Goal: Task Accomplishment & Management: Use online tool/utility

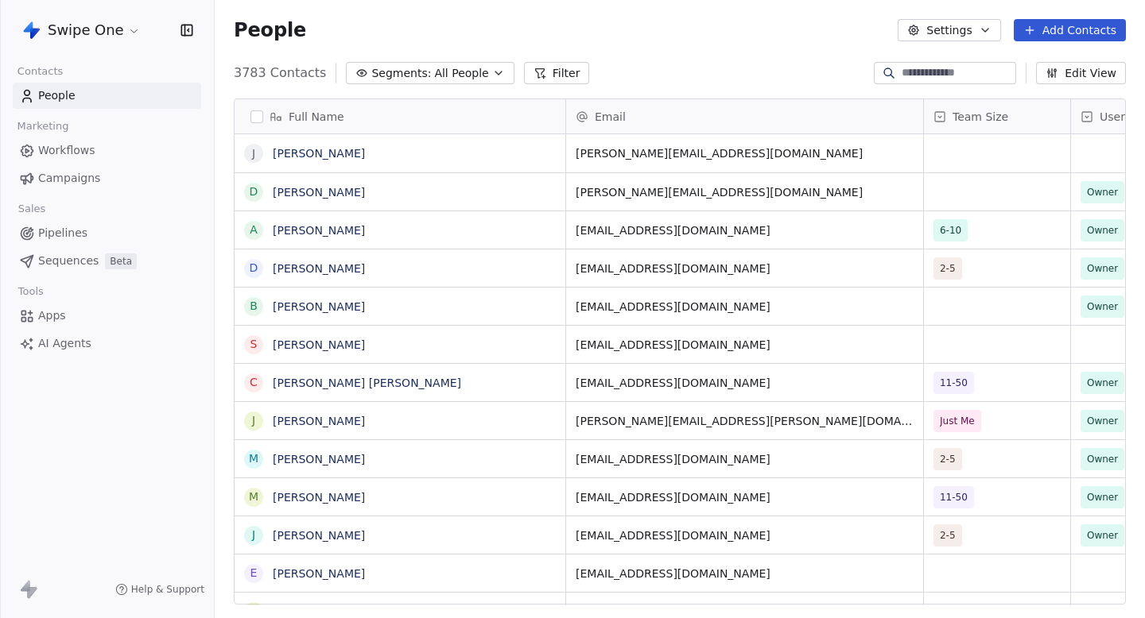
scroll to position [1, 1]
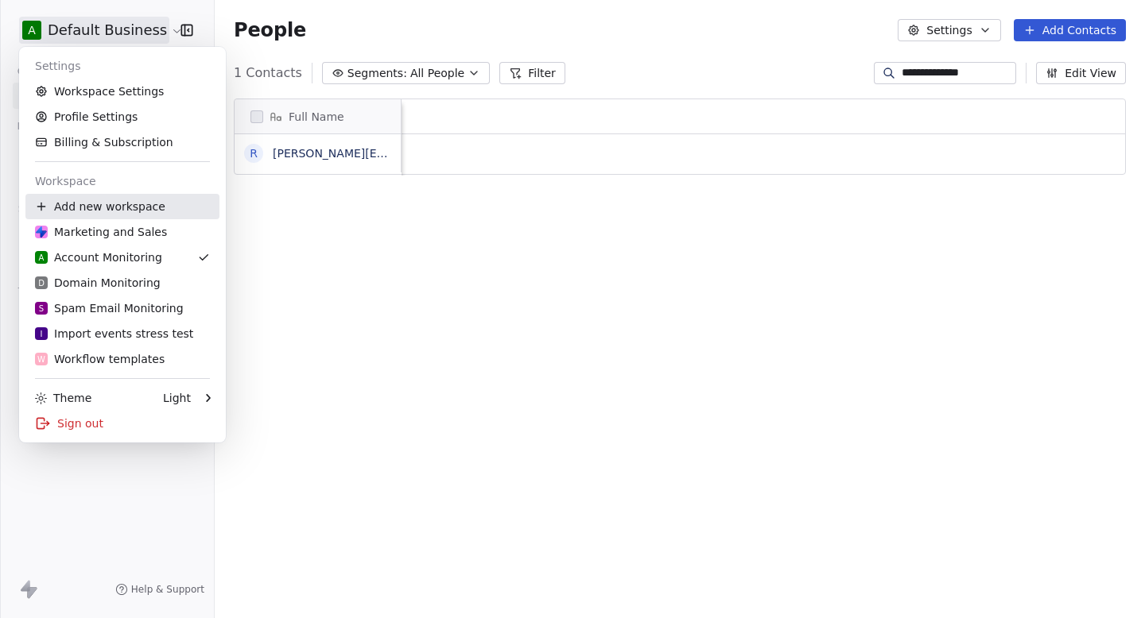
scroll to position [544, 930]
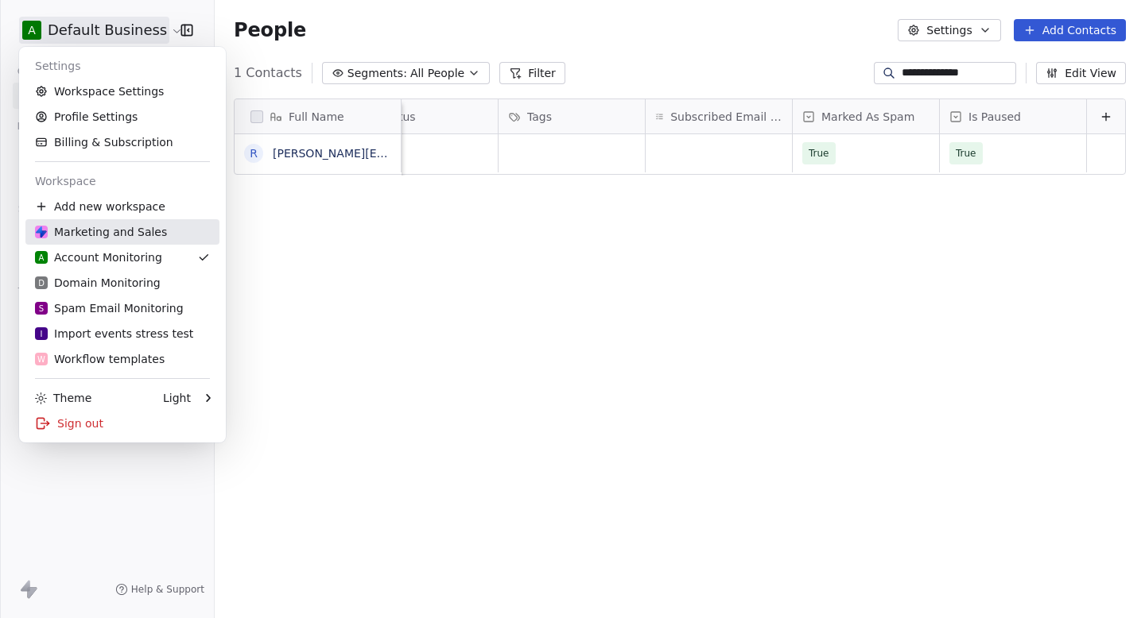
click at [86, 227] on div "Marketing and Sales" at bounding box center [101, 232] width 132 height 16
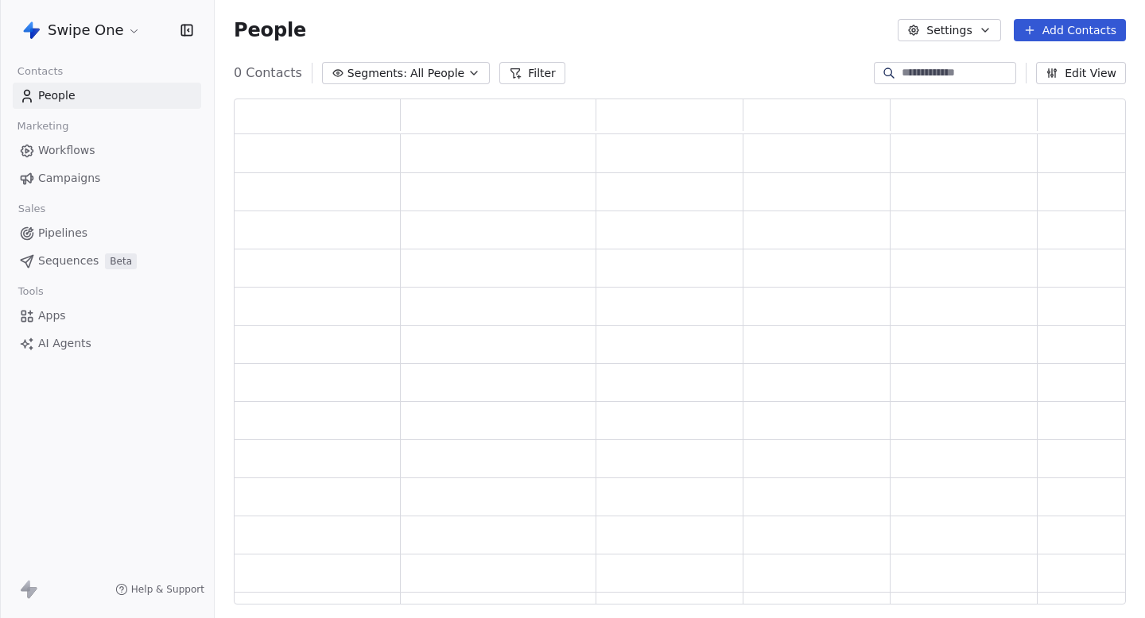
scroll to position [506, 892]
click at [64, 180] on span "Campaigns" at bounding box center [69, 178] width 62 height 17
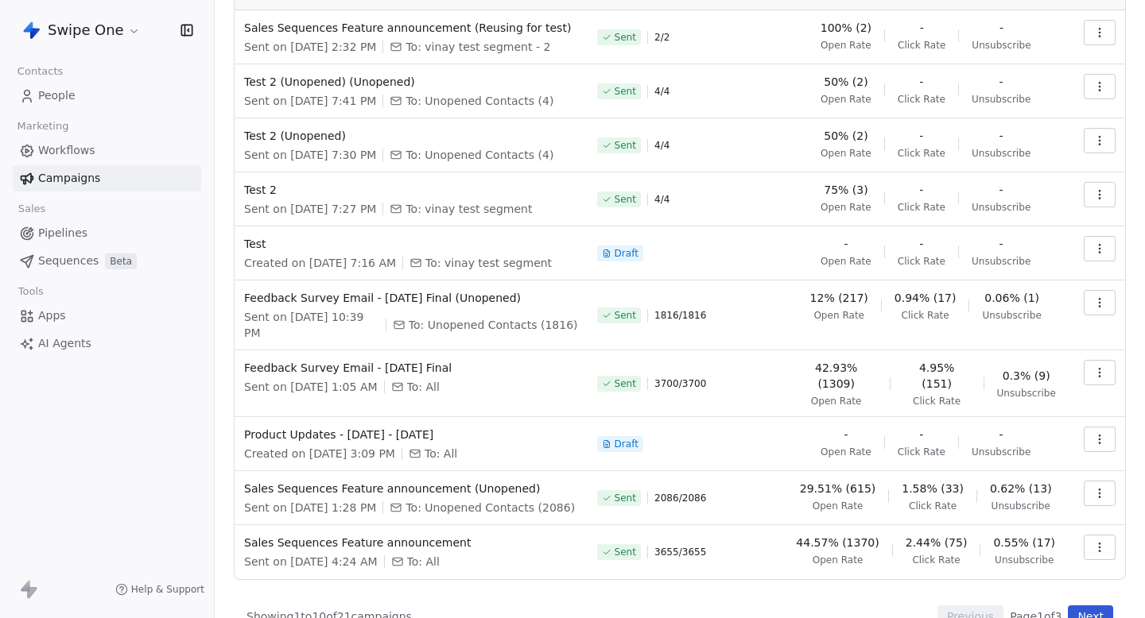
scroll to position [90, 0]
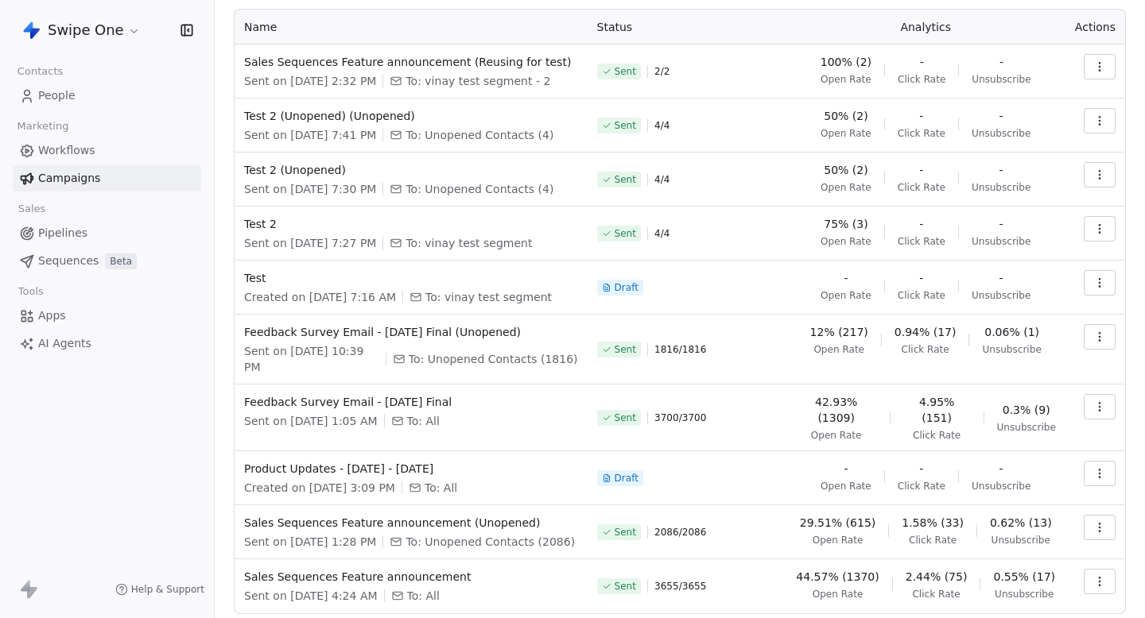
click at [83, 157] on span "Workflows" at bounding box center [66, 150] width 57 height 17
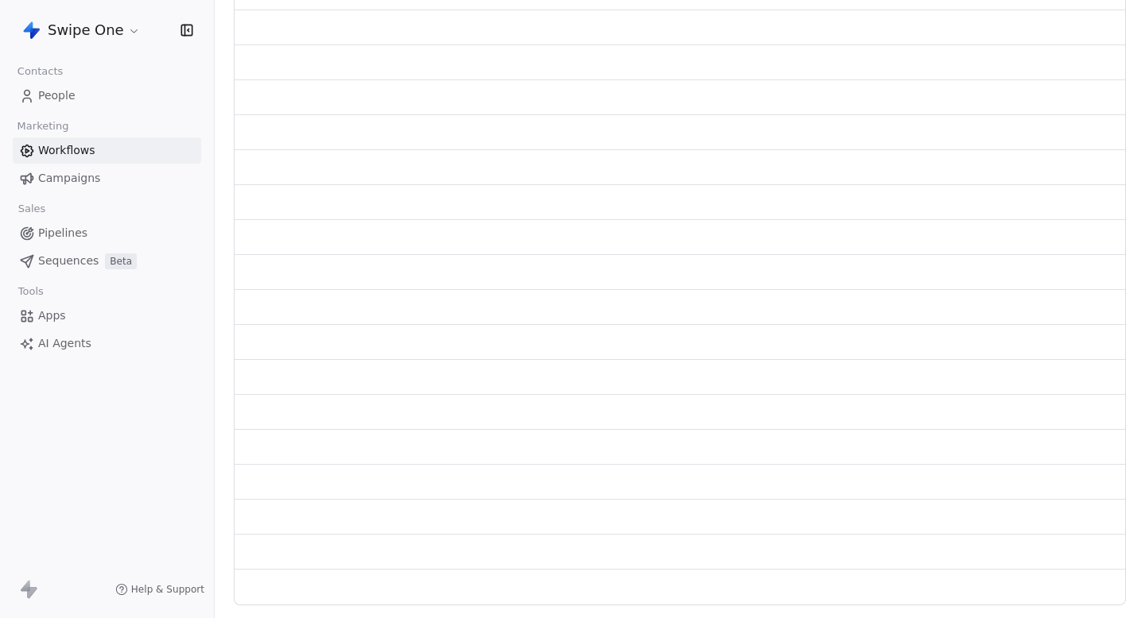
scroll to position [149, 0]
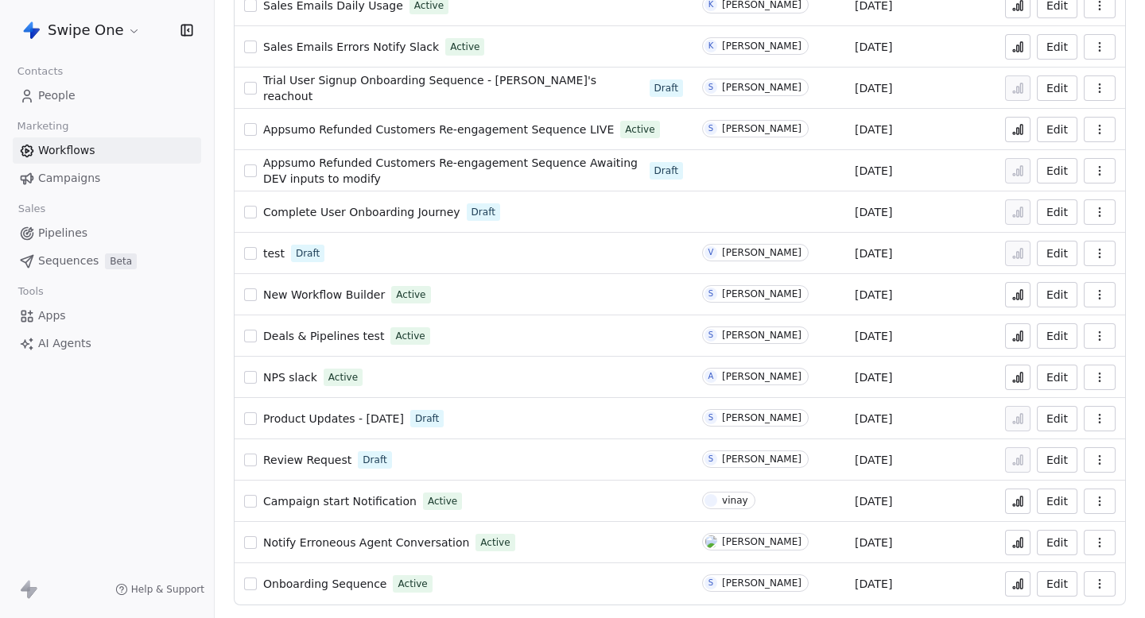
click at [353, 502] on span "Campaign start Notification" at bounding box center [339, 501] width 153 height 13
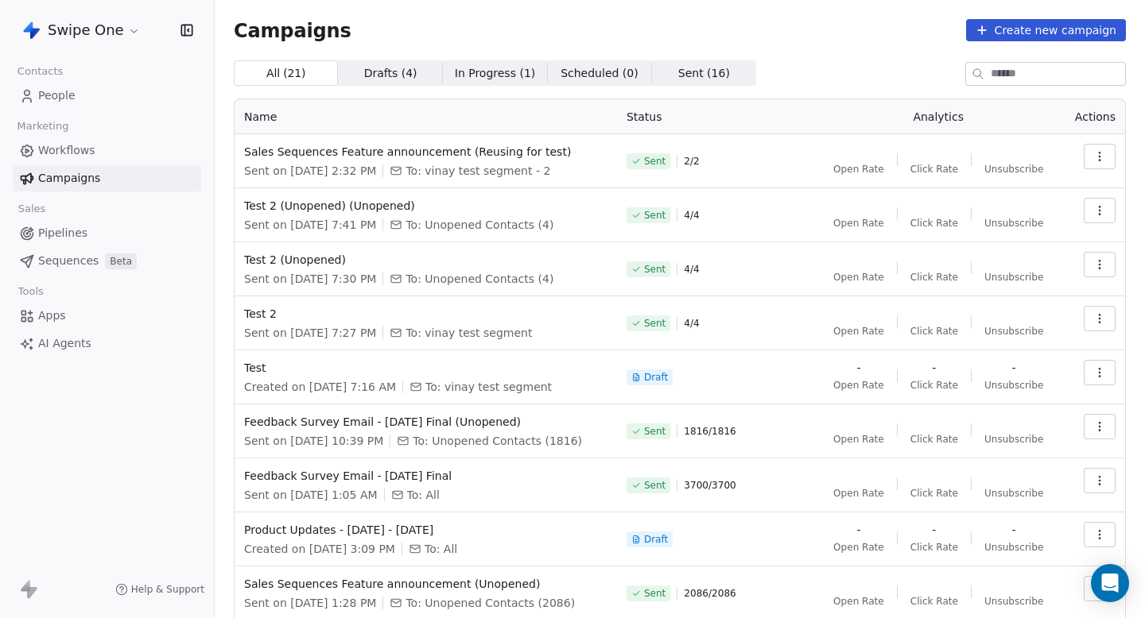
click at [1101, 157] on icon "button" at bounding box center [1099, 156] width 13 height 13
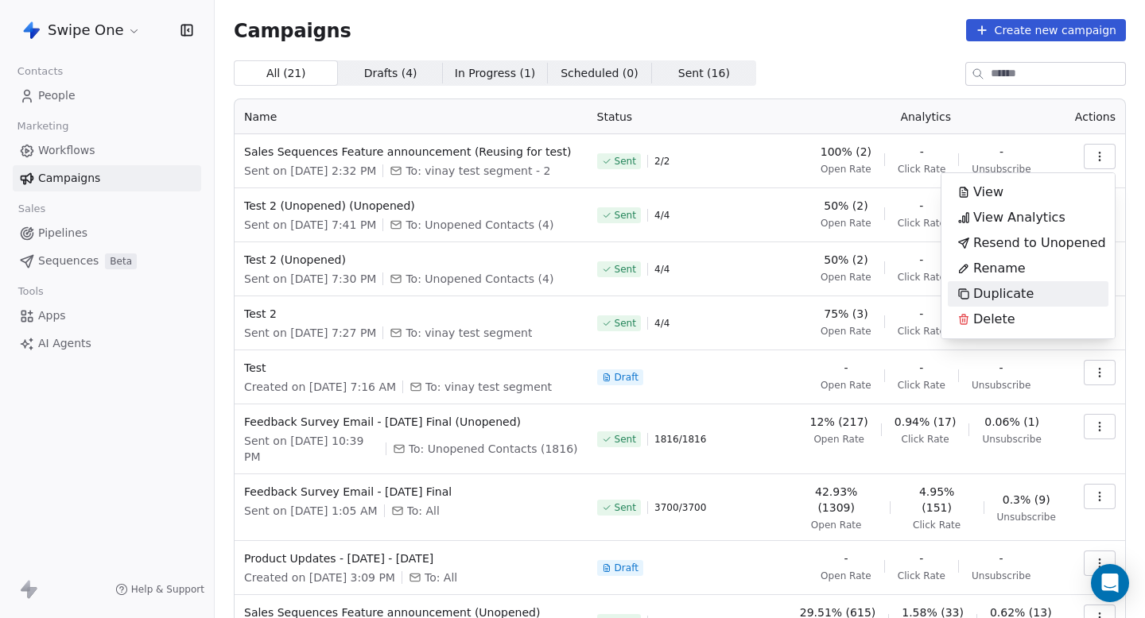
click at [1027, 293] on span "Duplicate" at bounding box center [1003, 294] width 60 height 19
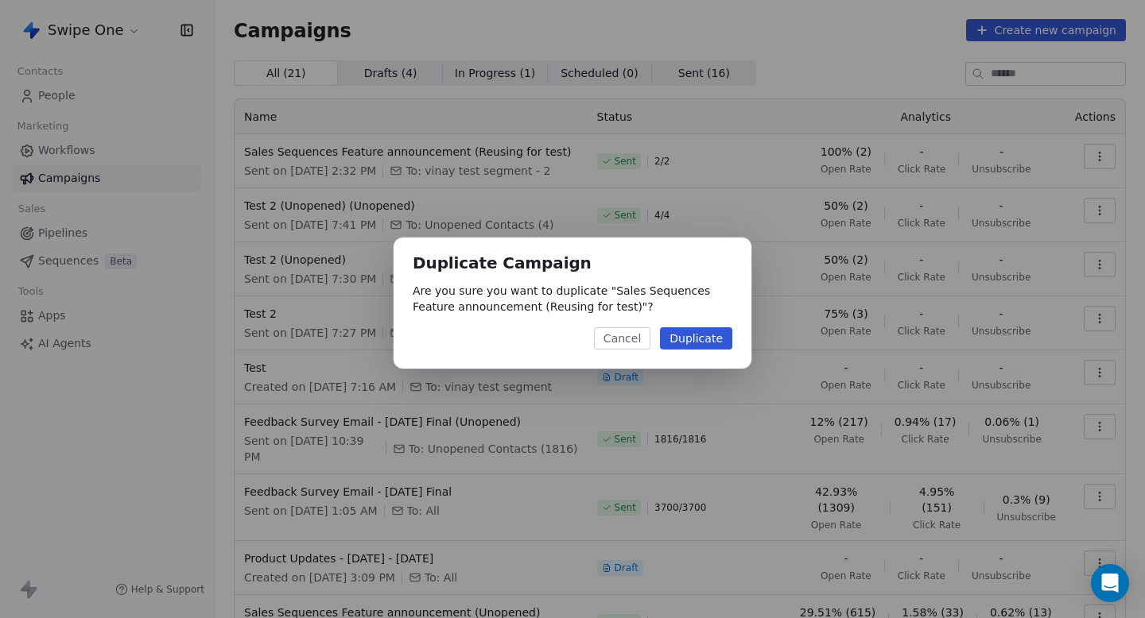
click at [708, 337] on button "Duplicate" at bounding box center [696, 338] width 72 height 22
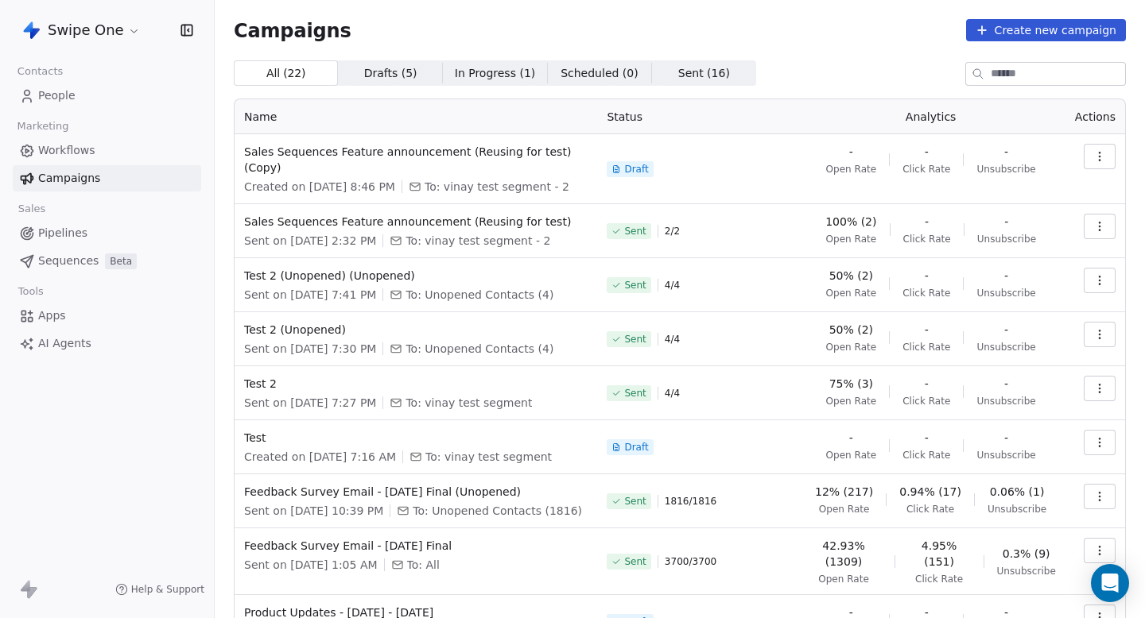
click at [1082, 226] on td at bounding box center [1095, 231] width 60 height 54
click at [1087, 223] on button "button" at bounding box center [1099, 226] width 32 height 25
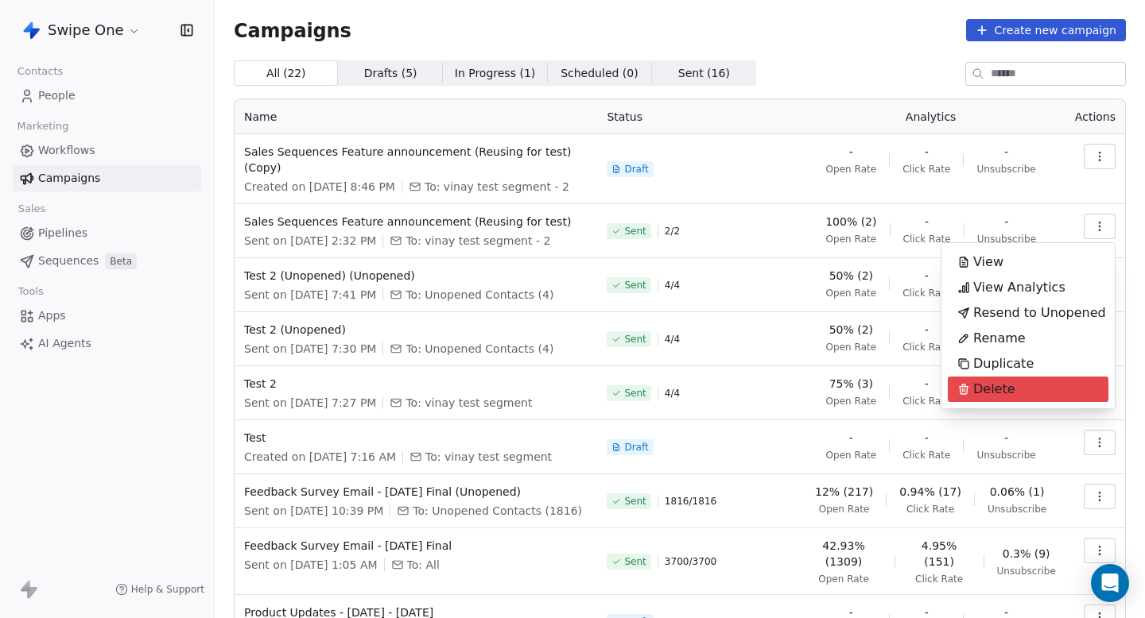
click at [1009, 385] on span "Delete" at bounding box center [994, 389] width 42 height 19
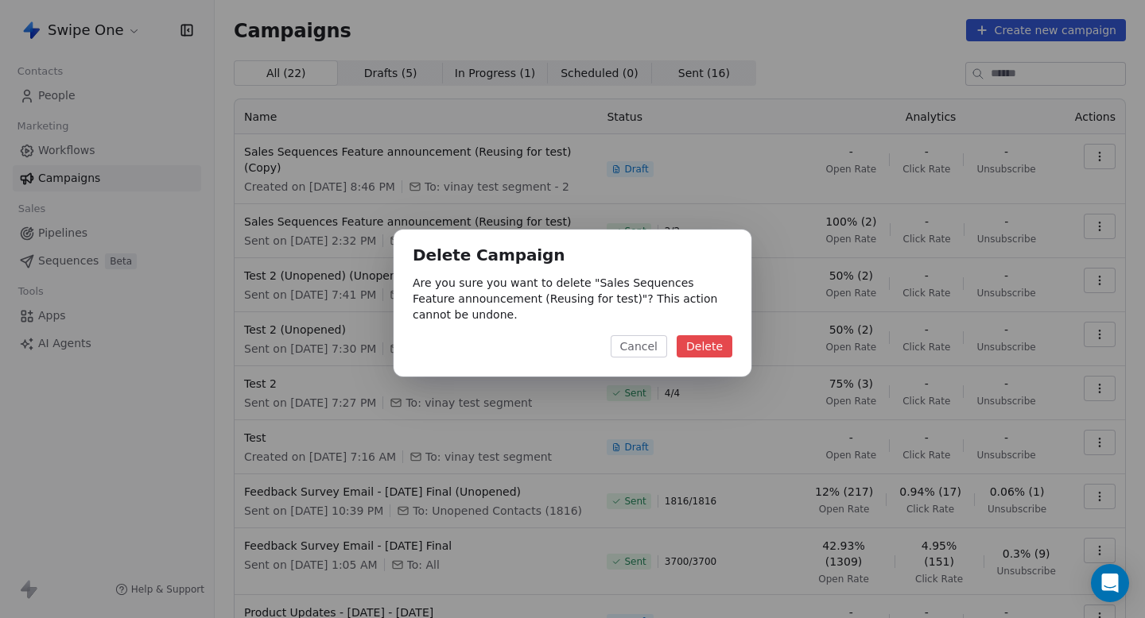
click at [715, 347] on button "Delete" at bounding box center [704, 346] width 56 height 22
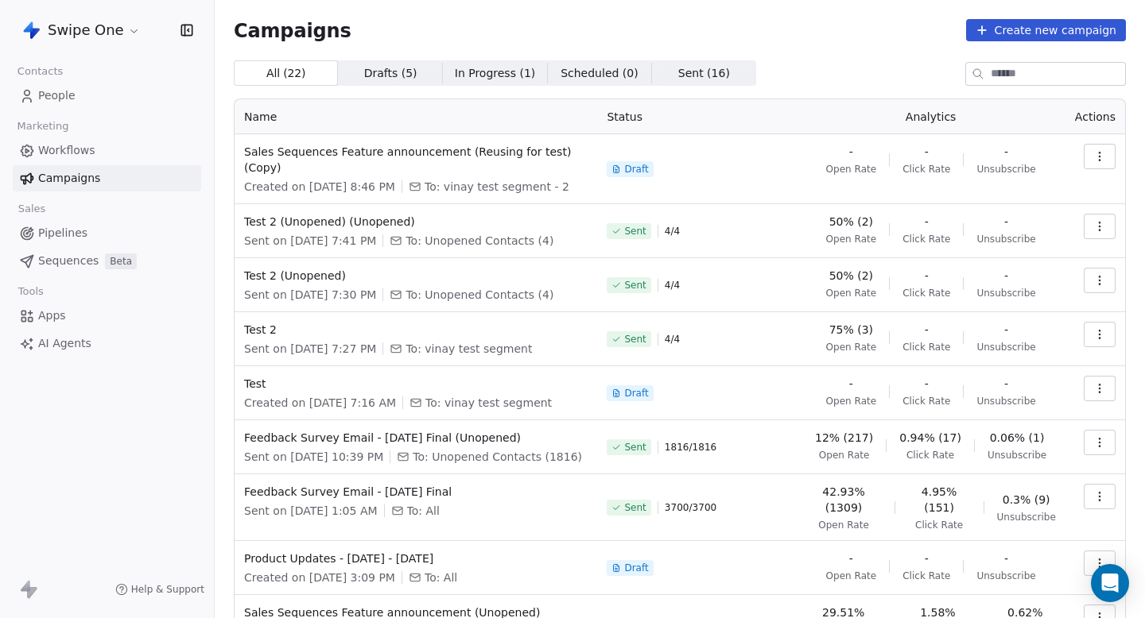
click at [1100, 149] on button "button" at bounding box center [1099, 156] width 32 height 25
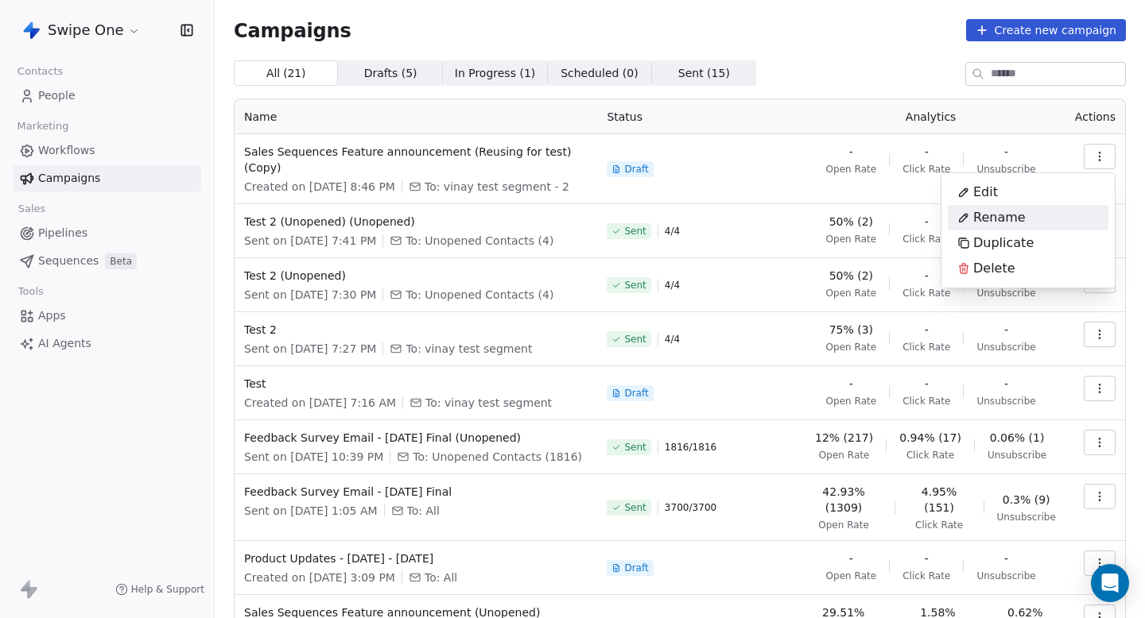
click at [1002, 215] on span "Rename" at bounding box center [999, 217] width 52 height 19
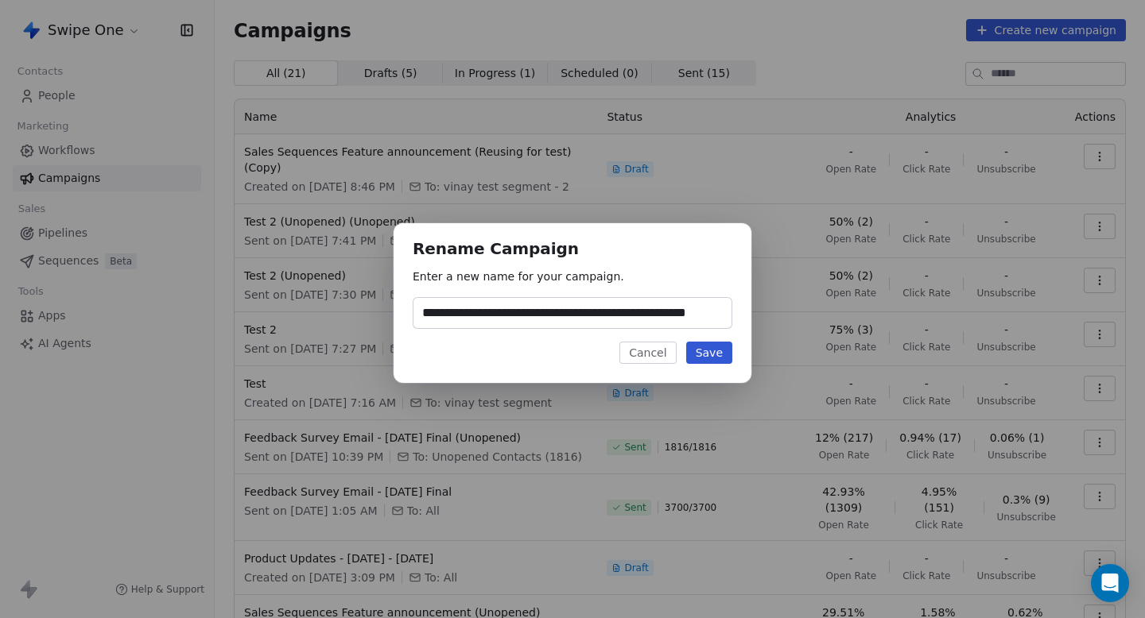
scroll to position [0, 29]
type input "**********"
click at [722, 358] on button "Save" at bounding box center [709, 353] width 46 height 22
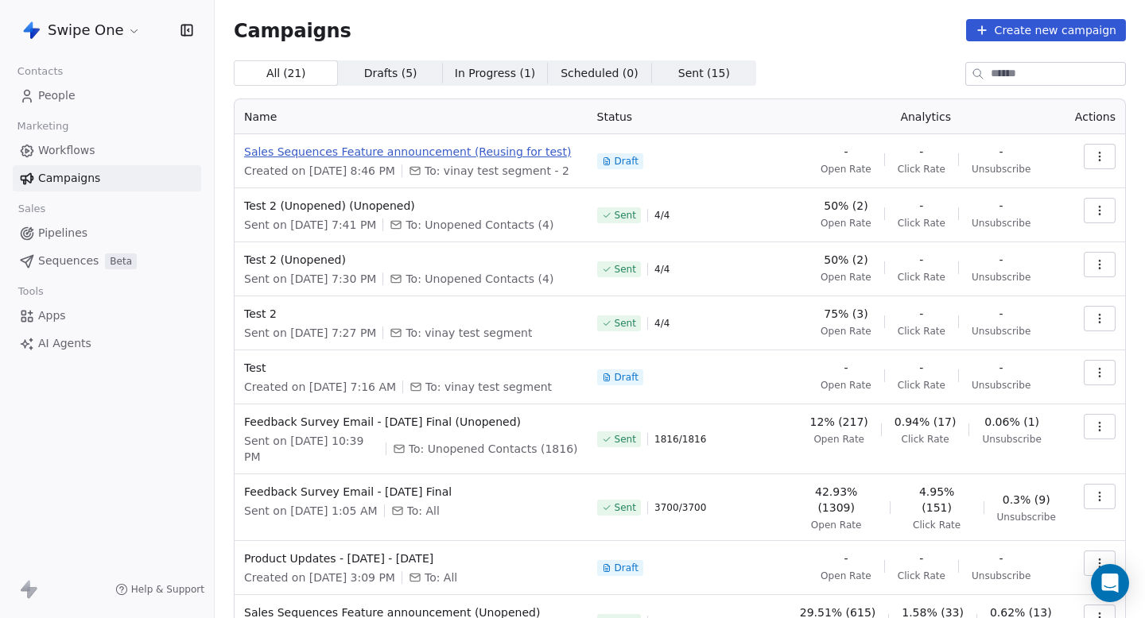
click at [490, 154] on span "Sales Sequences Feature announcement (Reusing for test)" at bounding box center [411, 152] width 334 height 16
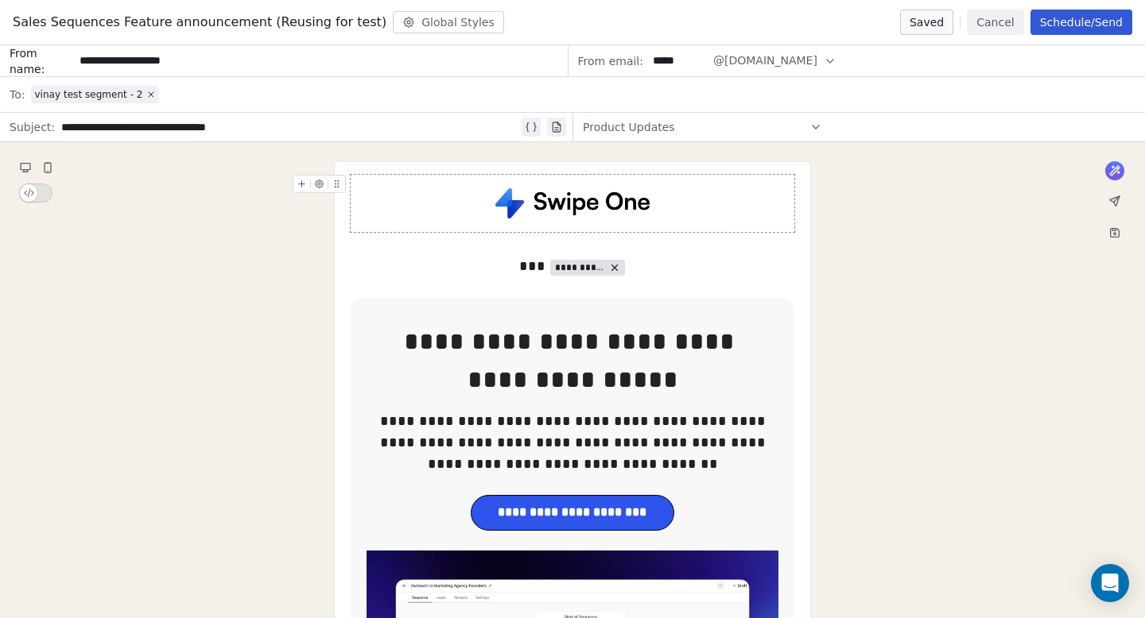
click at [1069, 11] on button "Schedule/Send" at bounding box center [1081, 22] width 102 height 25
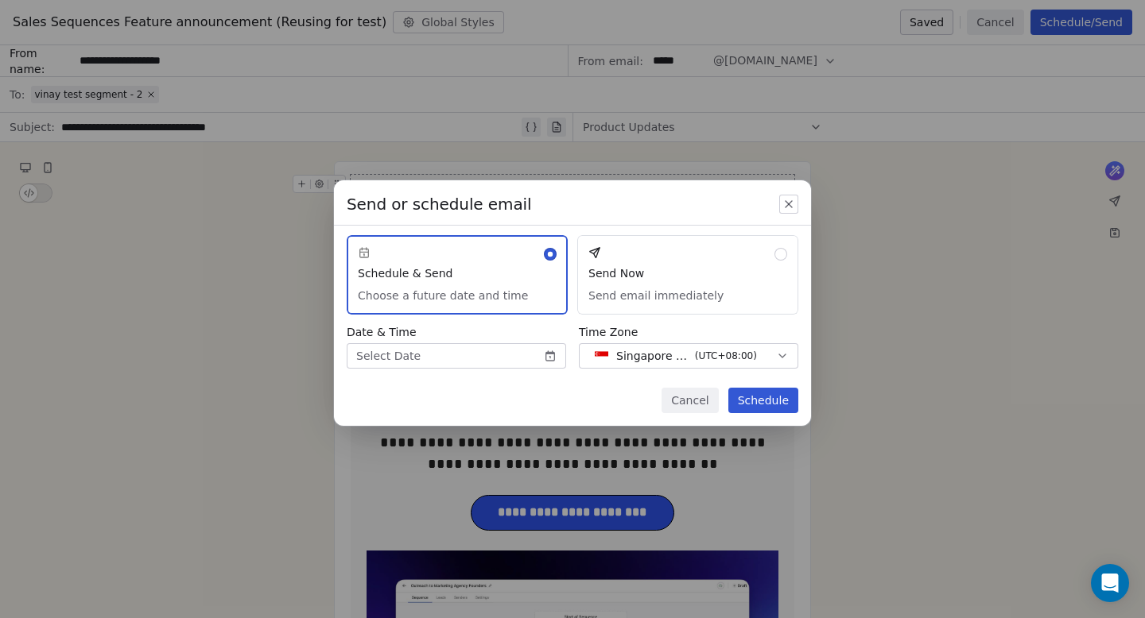
click at [653, 288] on button "Send Now Send email immediately" at bounding box center [687, 274] width 221 height 79
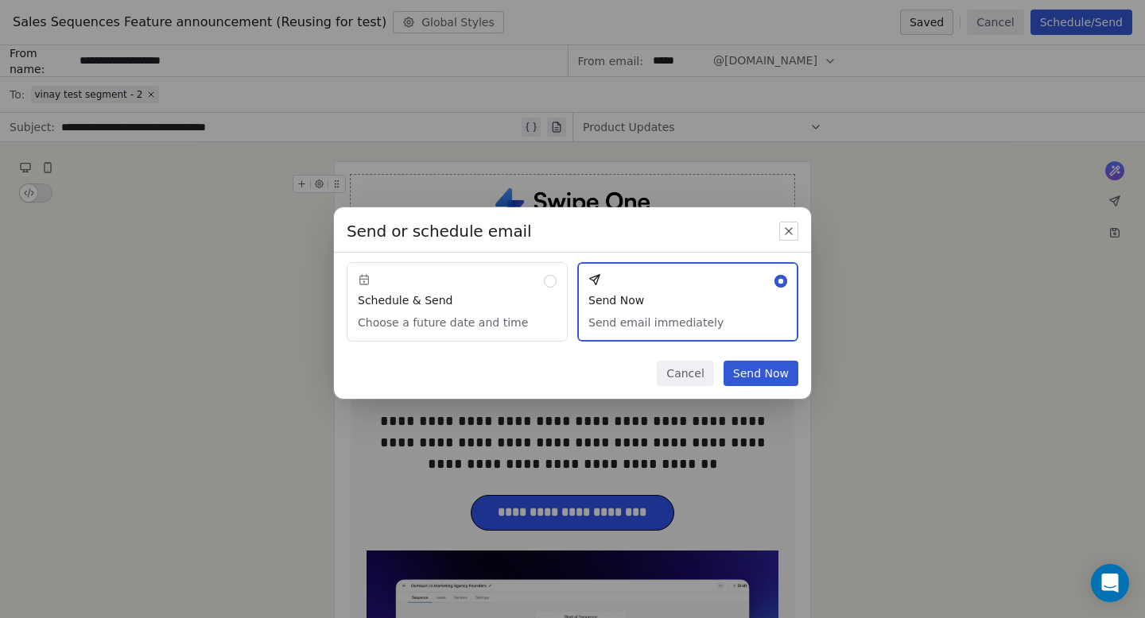
click at [762, 378] on button "Send Now" at bounding box center [760, 373] width 75 height 25
click at [782, 373] on button "Send Now" at bounding box center [760, 373] width 75 height 25
